Goal: Use online tool/utility: Utilize a website feature to perform a specific function

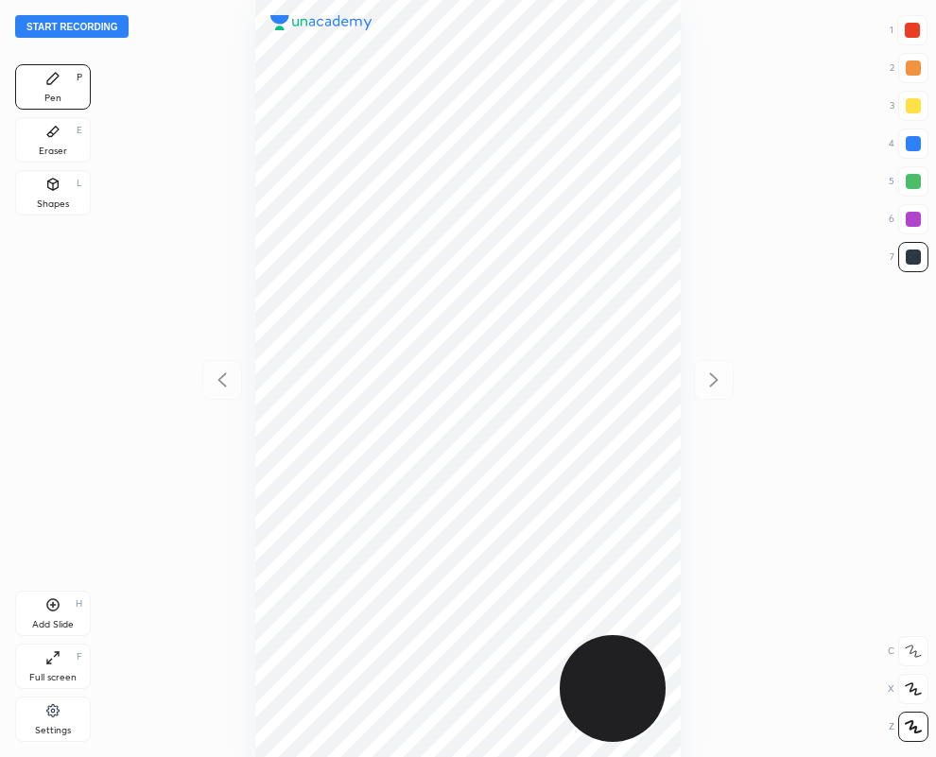
scroll to position [757, 634]
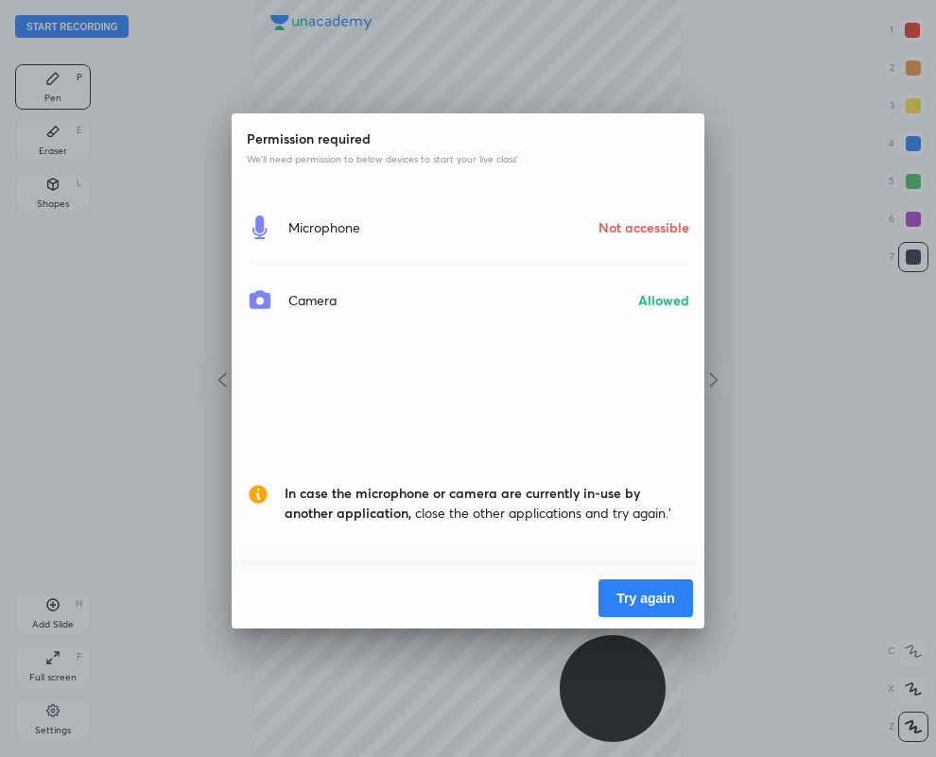
click at [633, 597] on button "Try again" at bounding box center [646, 599] width 95 height 38
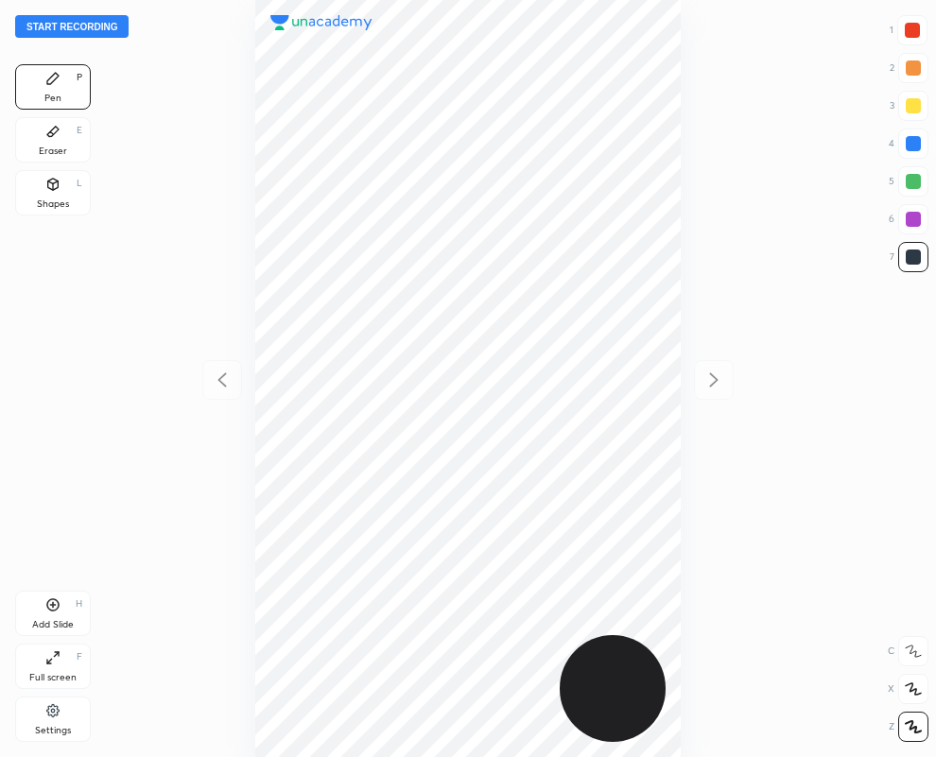
scroll to position [757, 634]
click at [52, 126] on icon at bounding box center [52, 131] width 15 height 15
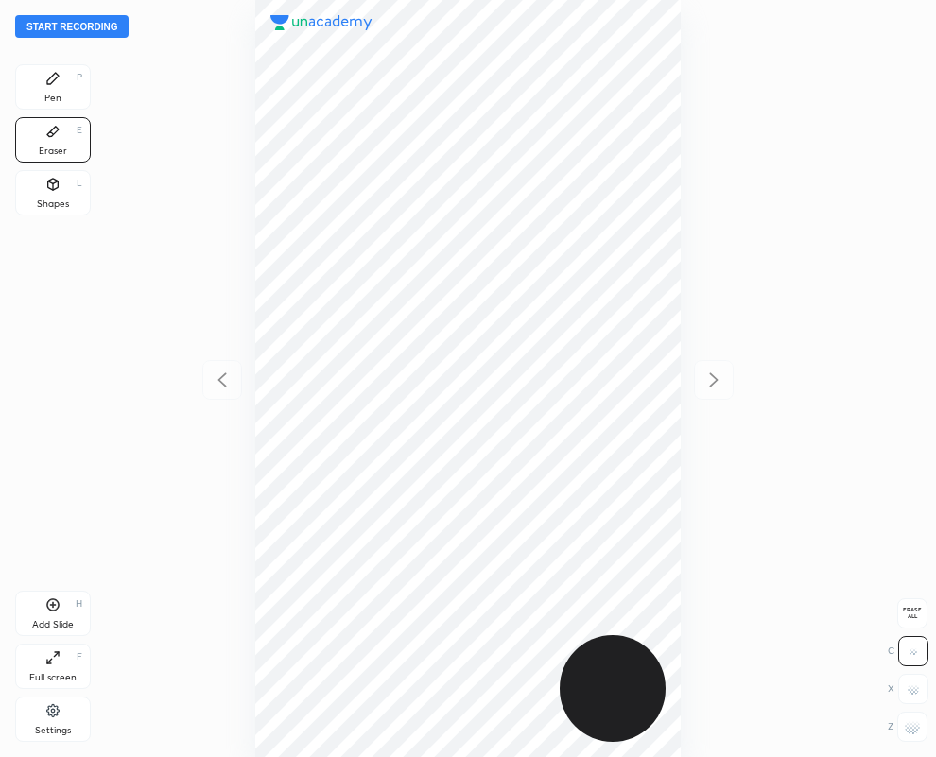
click at [55, 95] on div "Pen" at bounding box center [52, 98] width 17 height 9
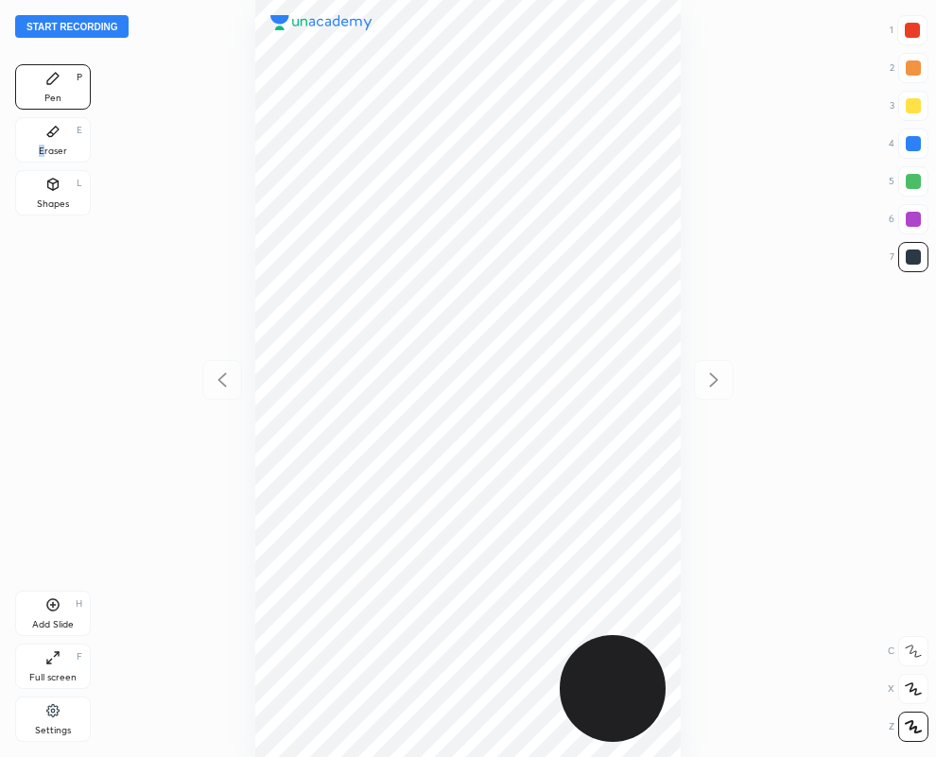
drag, startPoint x: 43, startPoint y: 143, endPoint x: 77, endPoint y: 227, distance: 90.8
click at [44, 140] on div "Eraser E" at bounding box center [53, 139] width 76 height 45
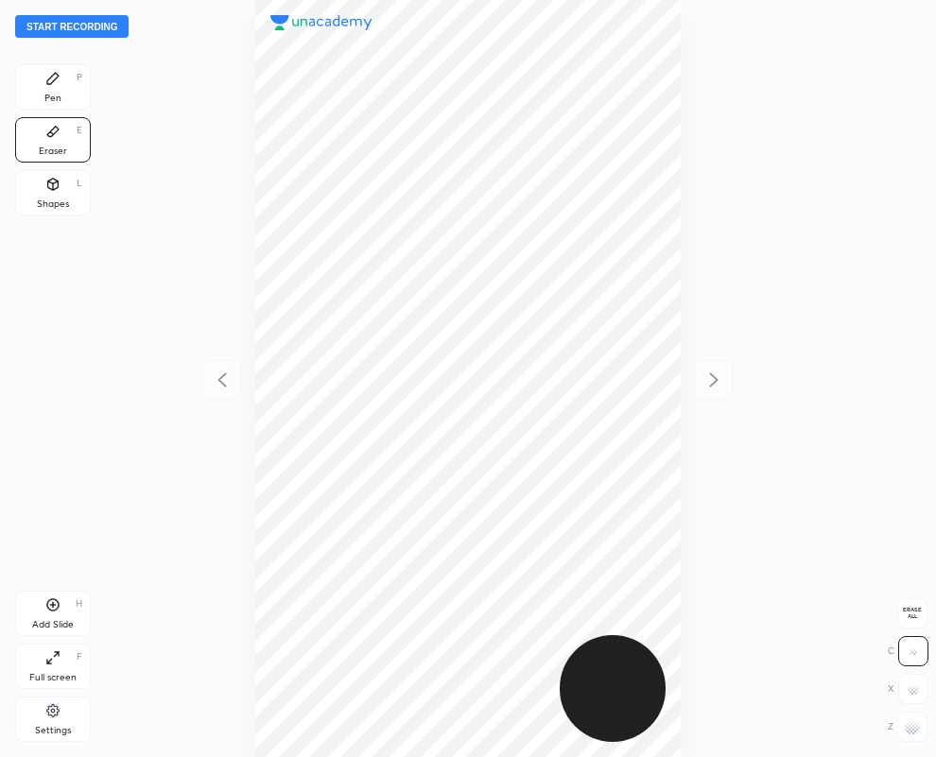
click at [914, 736] on div at bounding box center [912, 727] width 30 height 30
click at [54, 78] on icon at bounding box center [52, 78] width 11 height 11
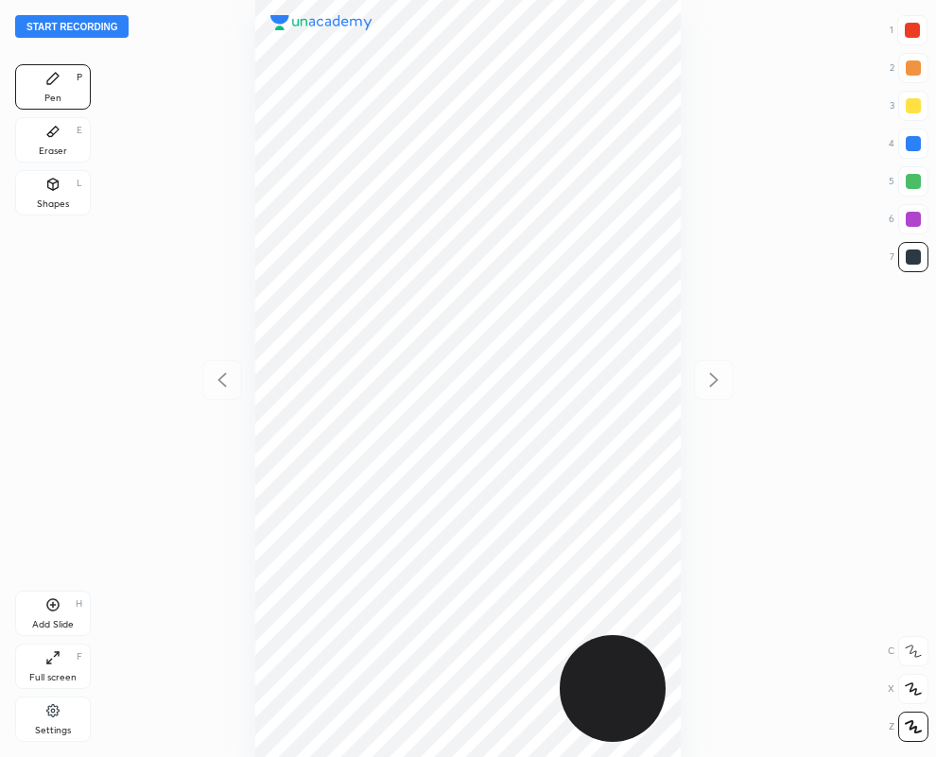
drag, startPoint x: 61, startPoint y: 142, endPoint x: 235, endPoint y: 256, distance: 208.3
click at [59, 144] on div "Eraser E" at bounding box center [53, 139] width 76 height 45
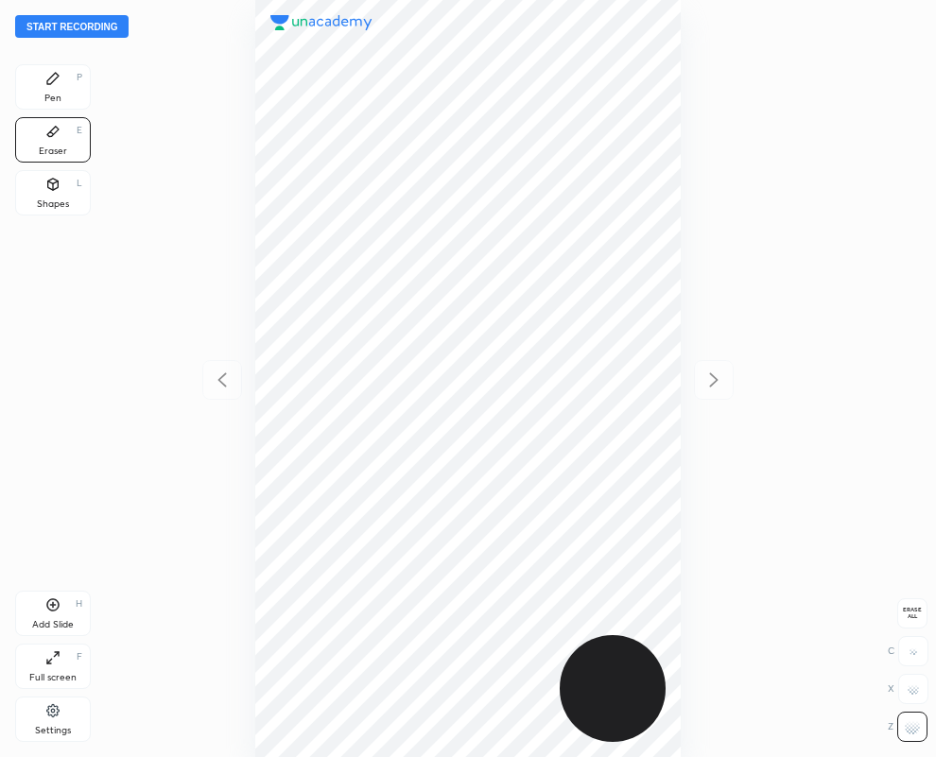
click at [61, 88] on div "Pen P" at bounding box center [53, 86] width 76 height 45
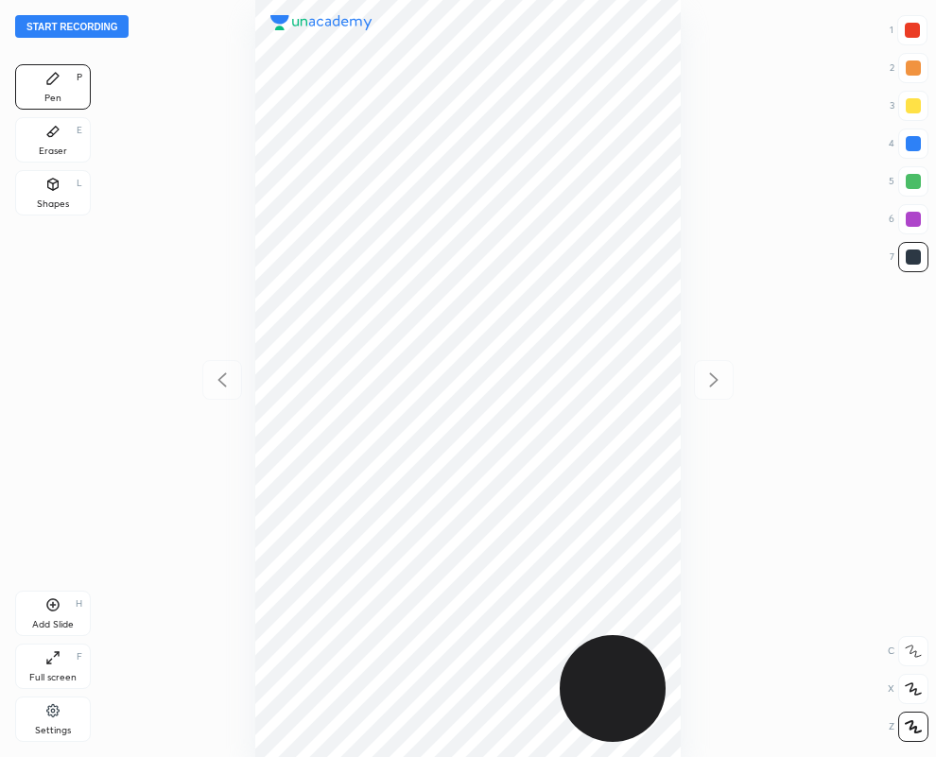
click at [55, 121] on div "Eraser E" at bounding box center [53, 139] width 76 height 45
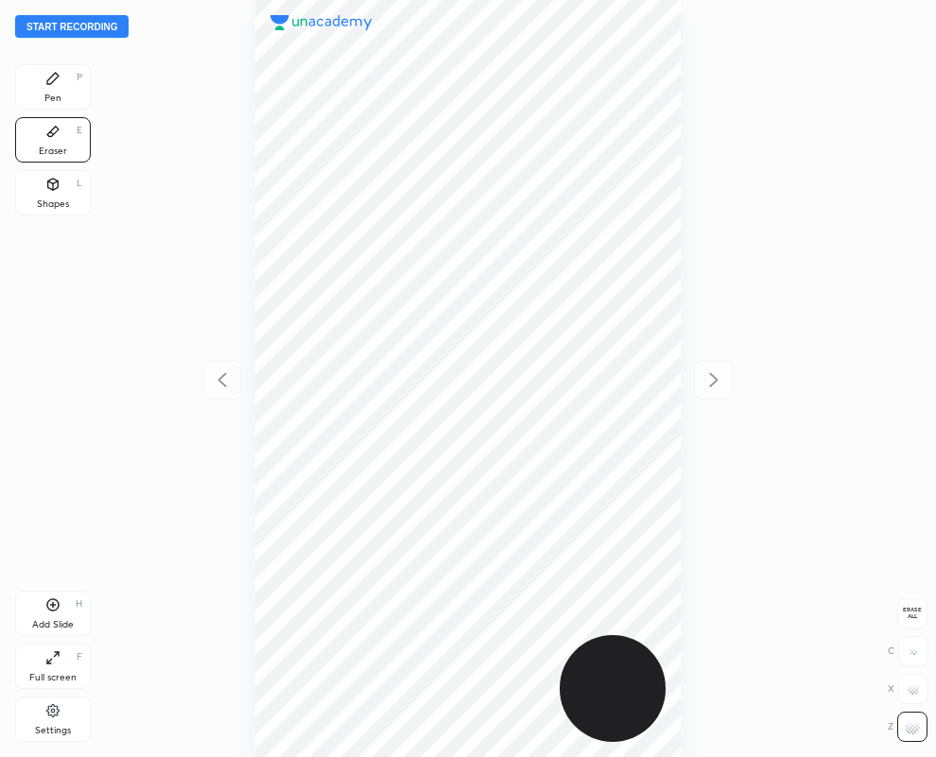
click at [69, 92] on div "Pen P" at bounding box center [53, 86] width 76 height 45
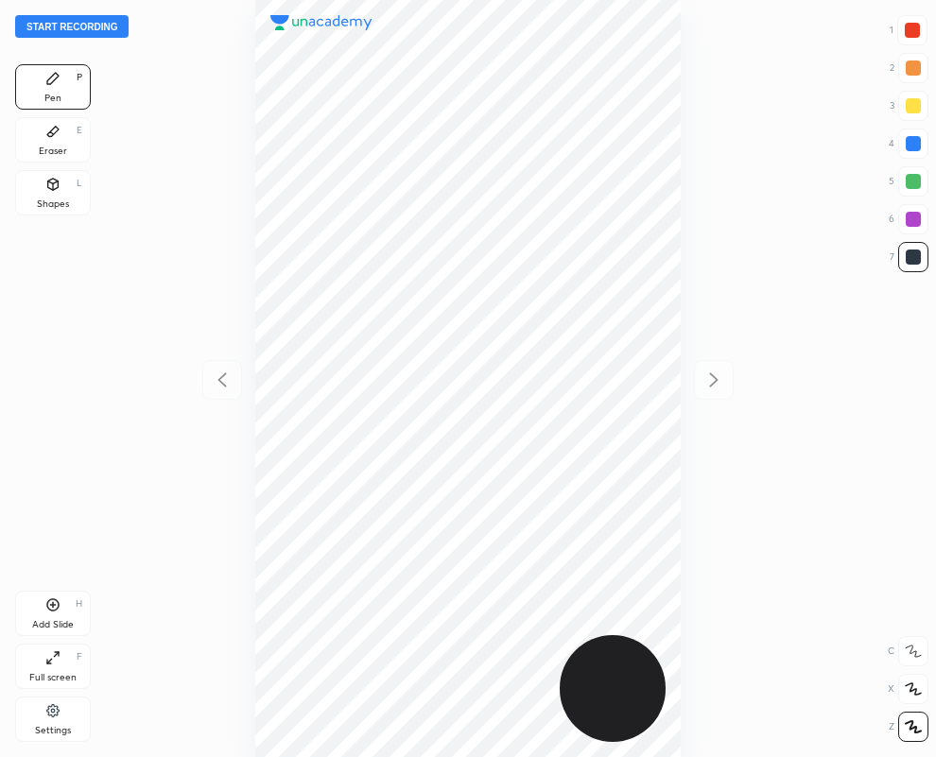
drag, startPoint x: 913, startPoint y: 145, endPoint x: 888, endPoint y: 158, distance: 27.9
click at [911, 148] on div at bounding box center [913, 143] width 15 height 15
click at [51, 611] on icon at bounding box center [53, 606] width 12 height 12
click at [914, 26] on div at bounding box center [912, 30] width 15 height 15
click at [909, 142] on div at bounding box center [913, 143] width 15 height 15
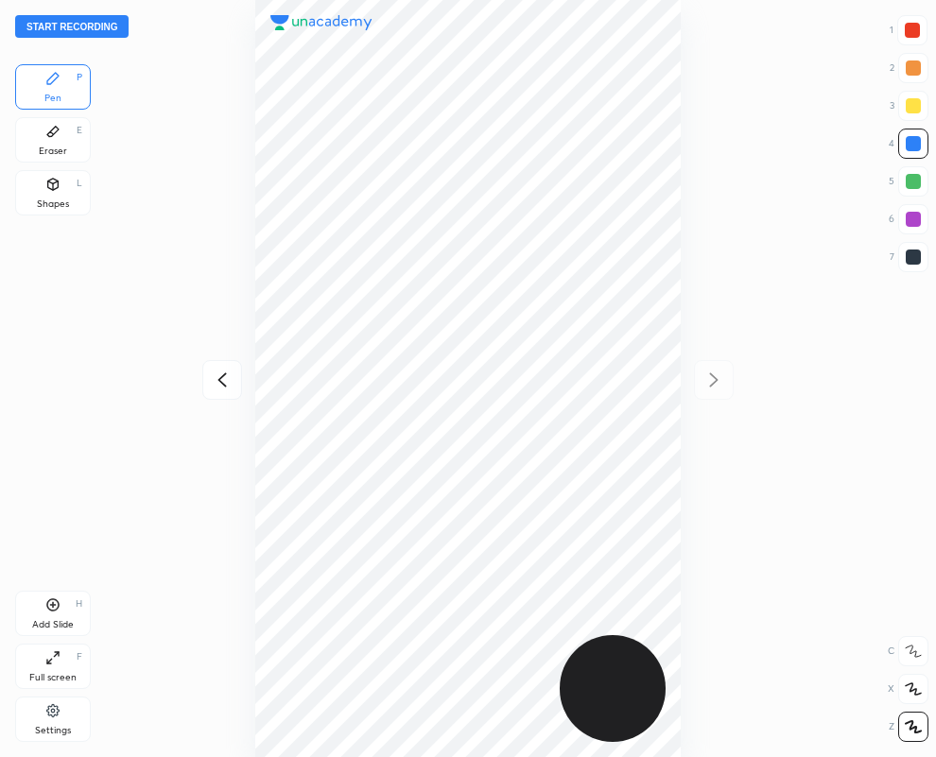
click at [222, 378] on icon at bounding box center [222, 380] width 23 height 23
click at [718, 376] on icon at bounding box center [714, 380] width 23 height 23
drag, startPoint x: 913, startPoint y: 257, endPoint x: 761, endPoint y: 244, distance: 151.9
click at [909, 257] on div at bounding box center [913, 257] width 15 height 15
click at [225, 379] on icon at bounding box center [222, 380] width 23 height 23
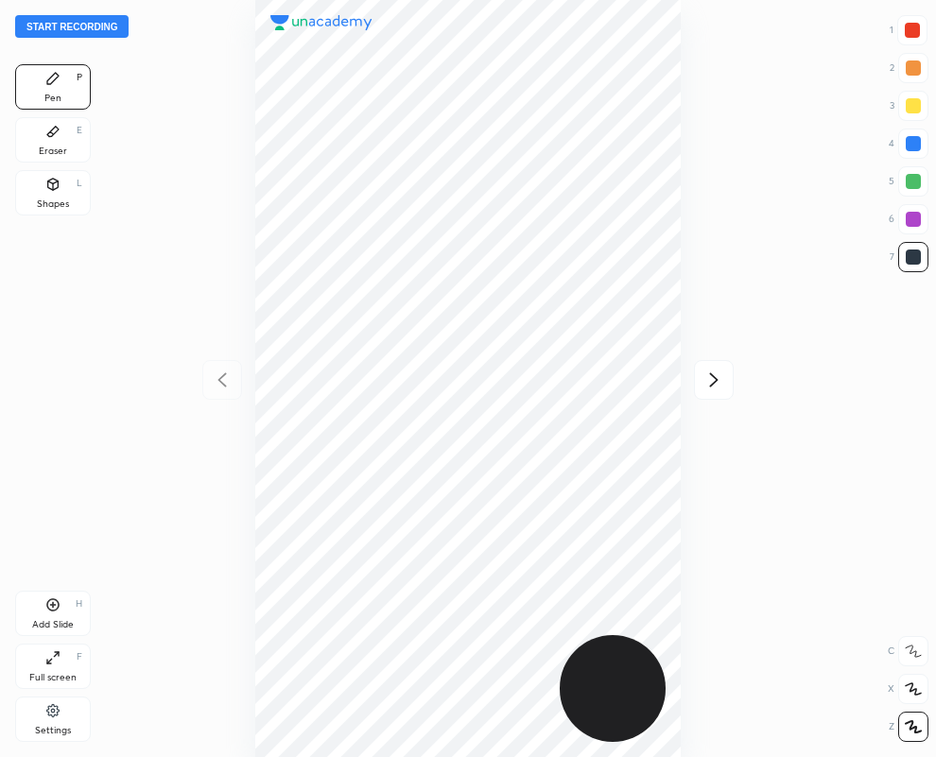
click at [67, 143] on div "Eraser E" at bounding box center [53, 139] width 76 height 45
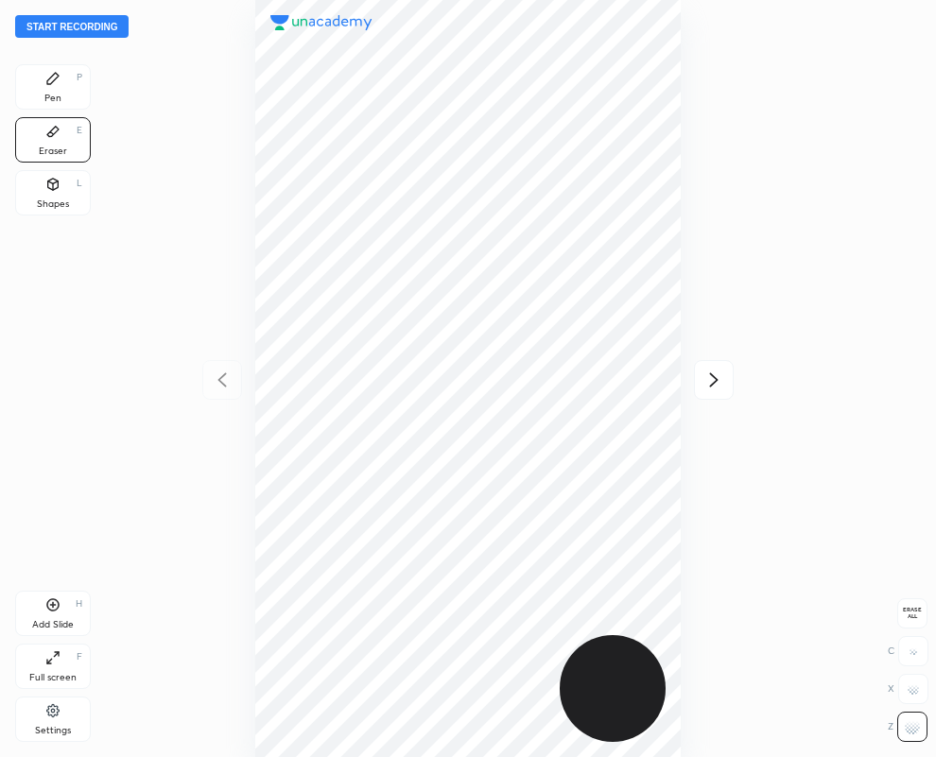
click at [57, 91] on div "Pen P" at bounding box center [53, 86] width 76 height 45
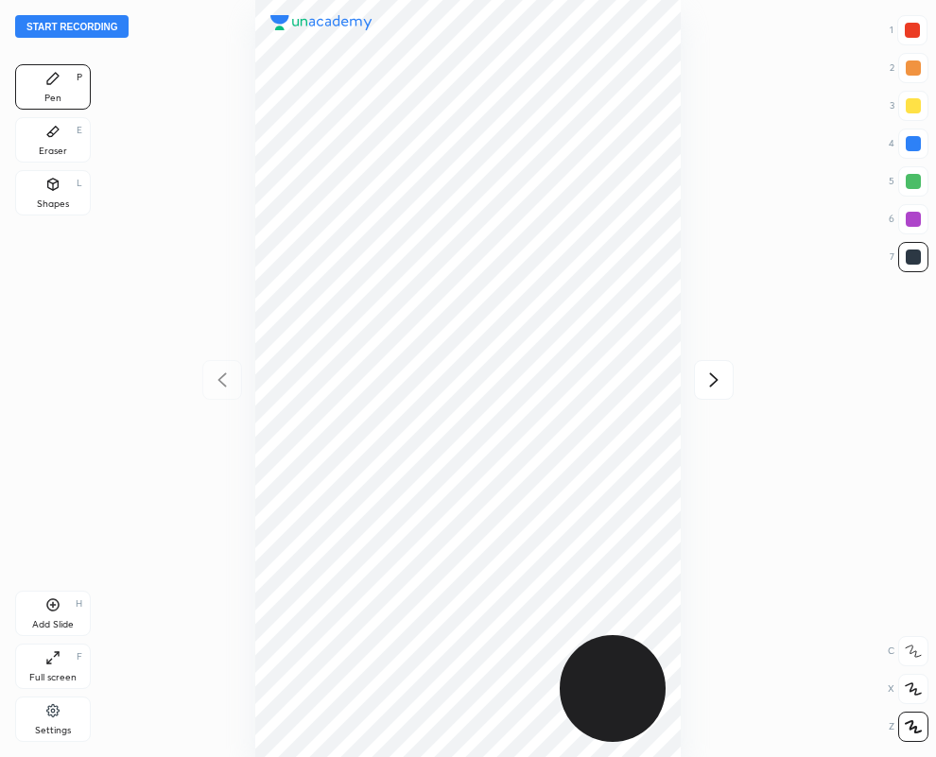
click at [914, 144] on div at bounding box center [913, 143] width 15 height 15
click at [715, 375] on icon at bounding box center [714, 380] width 23 height 23
click at [218, 374] on icon at bounding box center [222, 380] width 23 height 23
click at [713, 378] on icon at bounding box center [714, 380] width 23 height 23
click at [922, 256] on div at bounding box center [913, 257] width 30 height 30
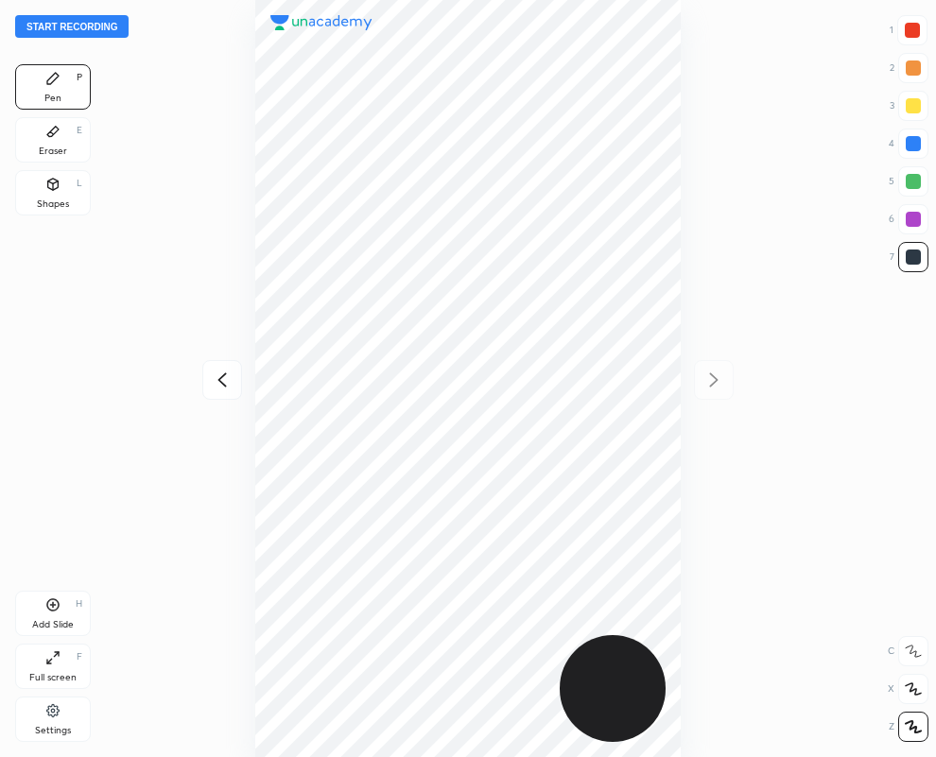
click at [52, 147] on div "Eraser" at bounding box center [53, 151] width 28 height 9
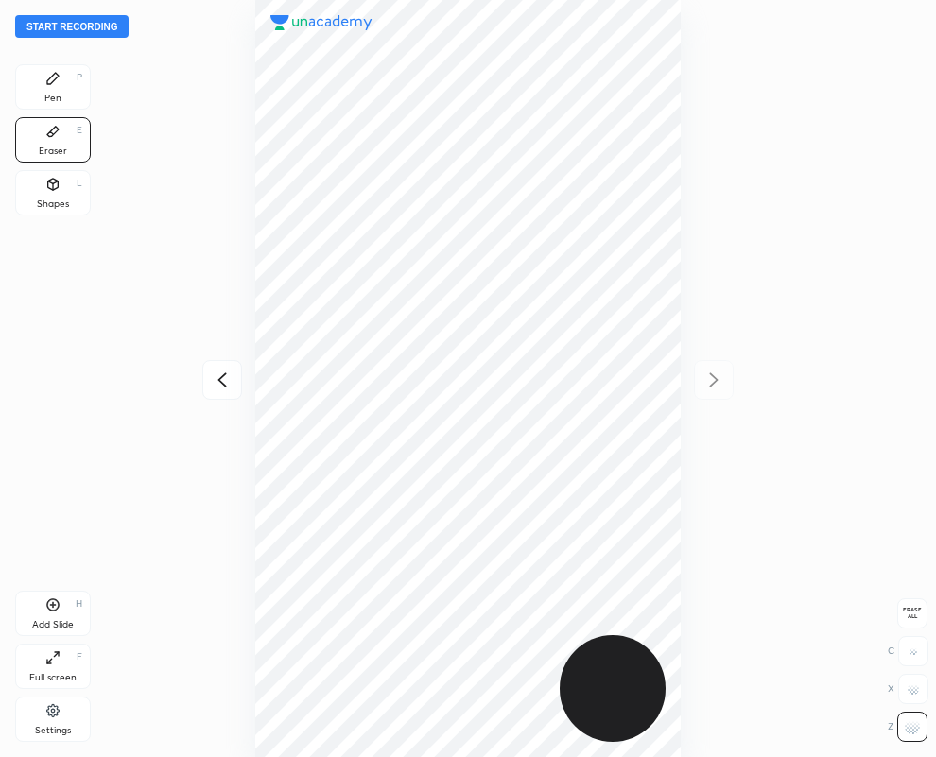
click at [47, 85] on div "Pen P" at bounding box center [53, 86] width 76 height 45
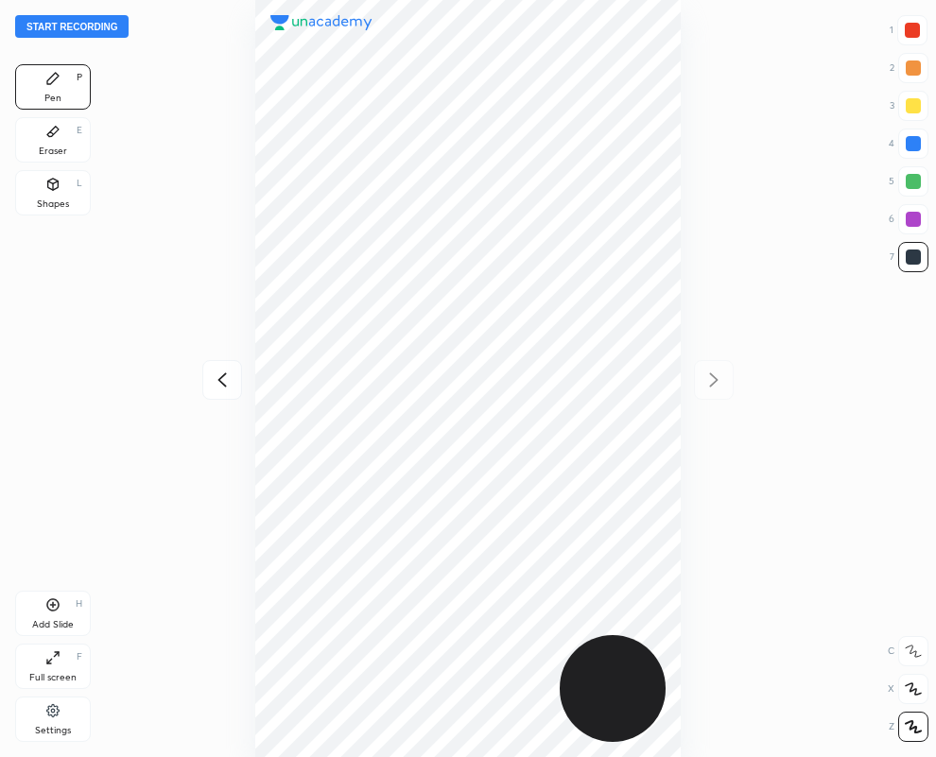
click at [910, 138] on div at bounding box center [913, 143] width 15 height 15
click at [915, 33] on div at bounding box center [912, 30] width 15 height 15
click at [918, 253] on div at bounding box center [913, 257] width 15 height 15
click at [48, 140] on div "Eraser E" at bounding box center [53, 139] width 76 height 45
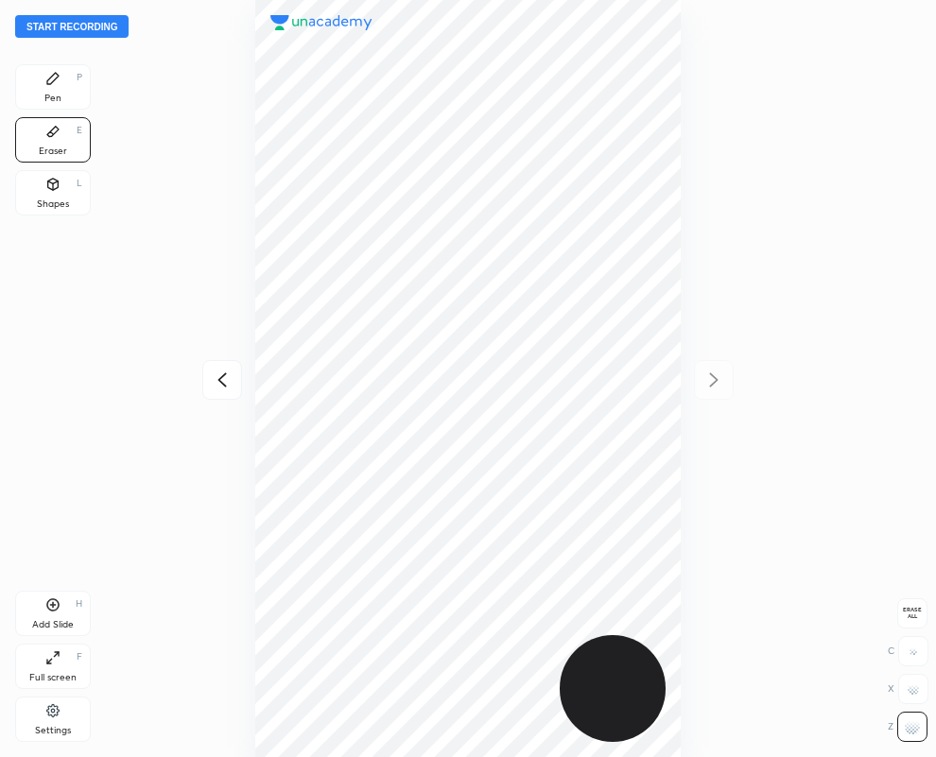
click at [70, 99] on div "Pen P" at bounding box center [53, 86] width 76 height 45
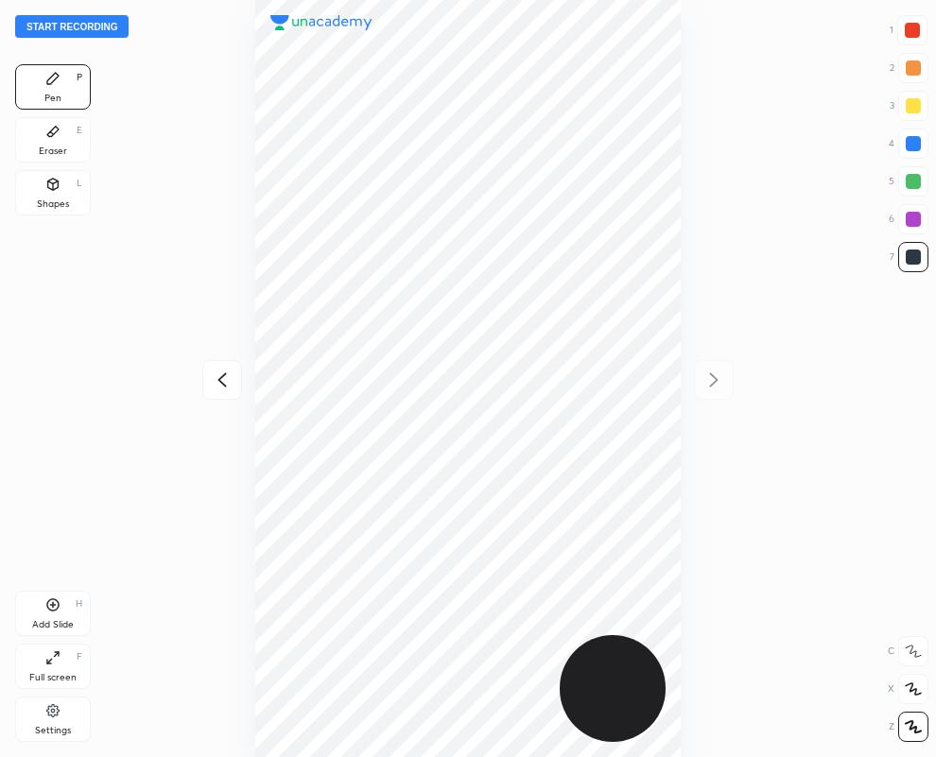
click at [911, 30] on div at bounding box center [912, 30] width 15 height 15
click at [225, 380] on icon at bounding box center [222, 380] width 23 height 23
click at [917, 214] on div at bounding box center [913, 219] width 15 height 15
click at [66, 22] on button "Start recording" at bounding box center [71, 26] width 113 height 23
click at [717, 376] on icon at bounding box center [714, 380] width 23 height 23
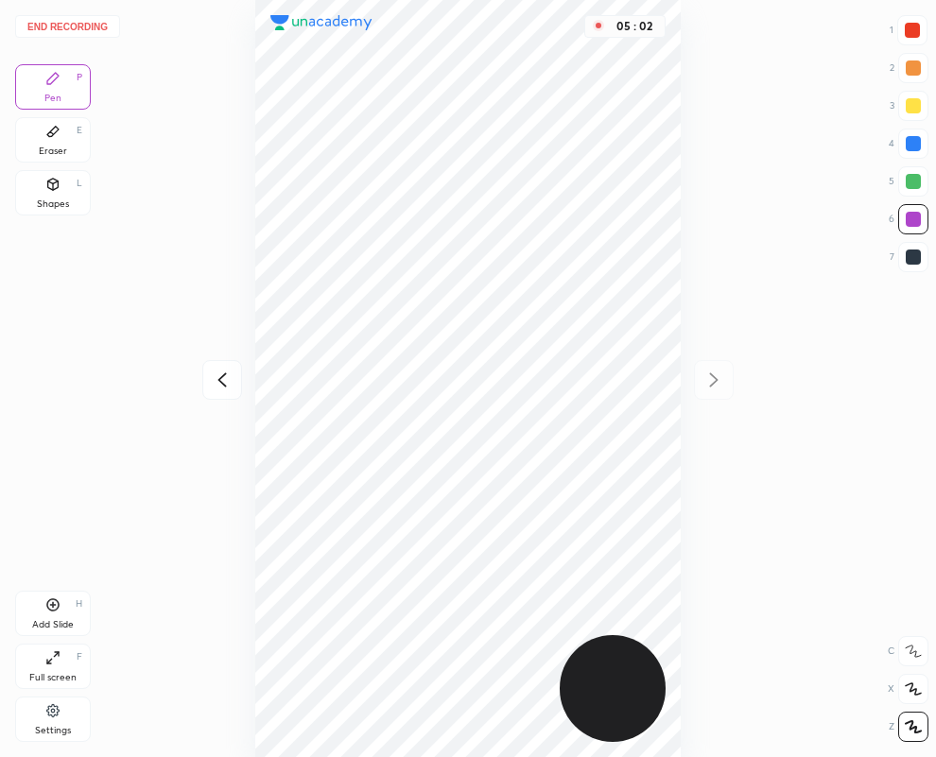
click at [94, 26] on button "End recording" at bounding box center [67, 26] width 105 height 23
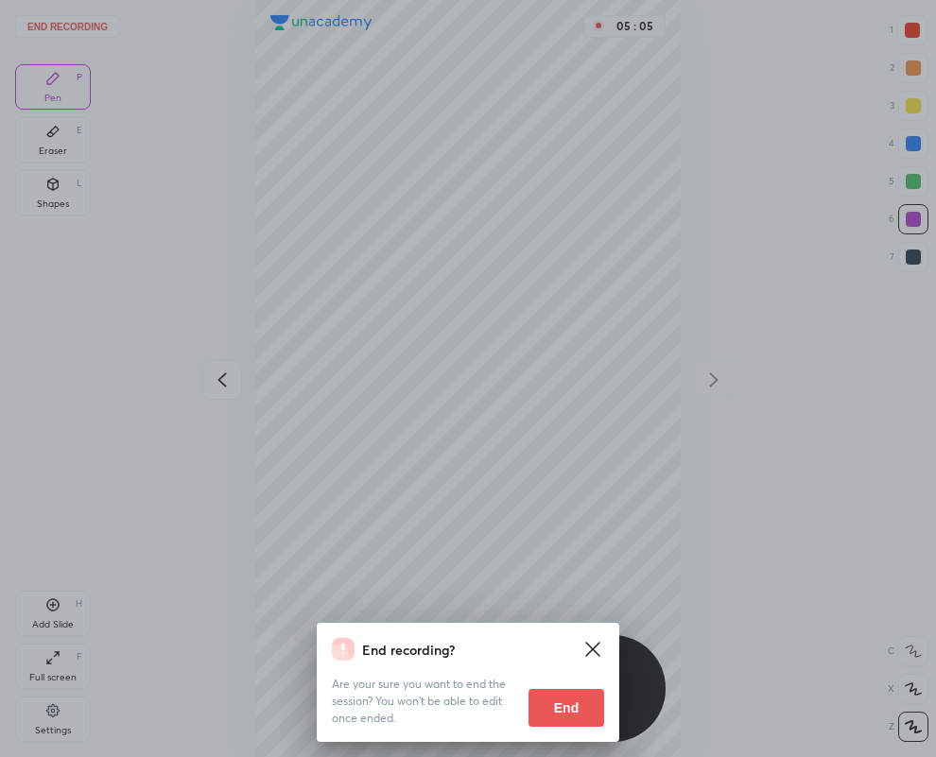
drag, startPoint x: 566, startPoint y: 698, endPoint x: 0, endPoint y: 743, distance: 568.3
click at [567, 696] on button "End" at bounding box center [567, 708] width 76 height 38
